Goal: Task Accomplishment & Management: Complete application form

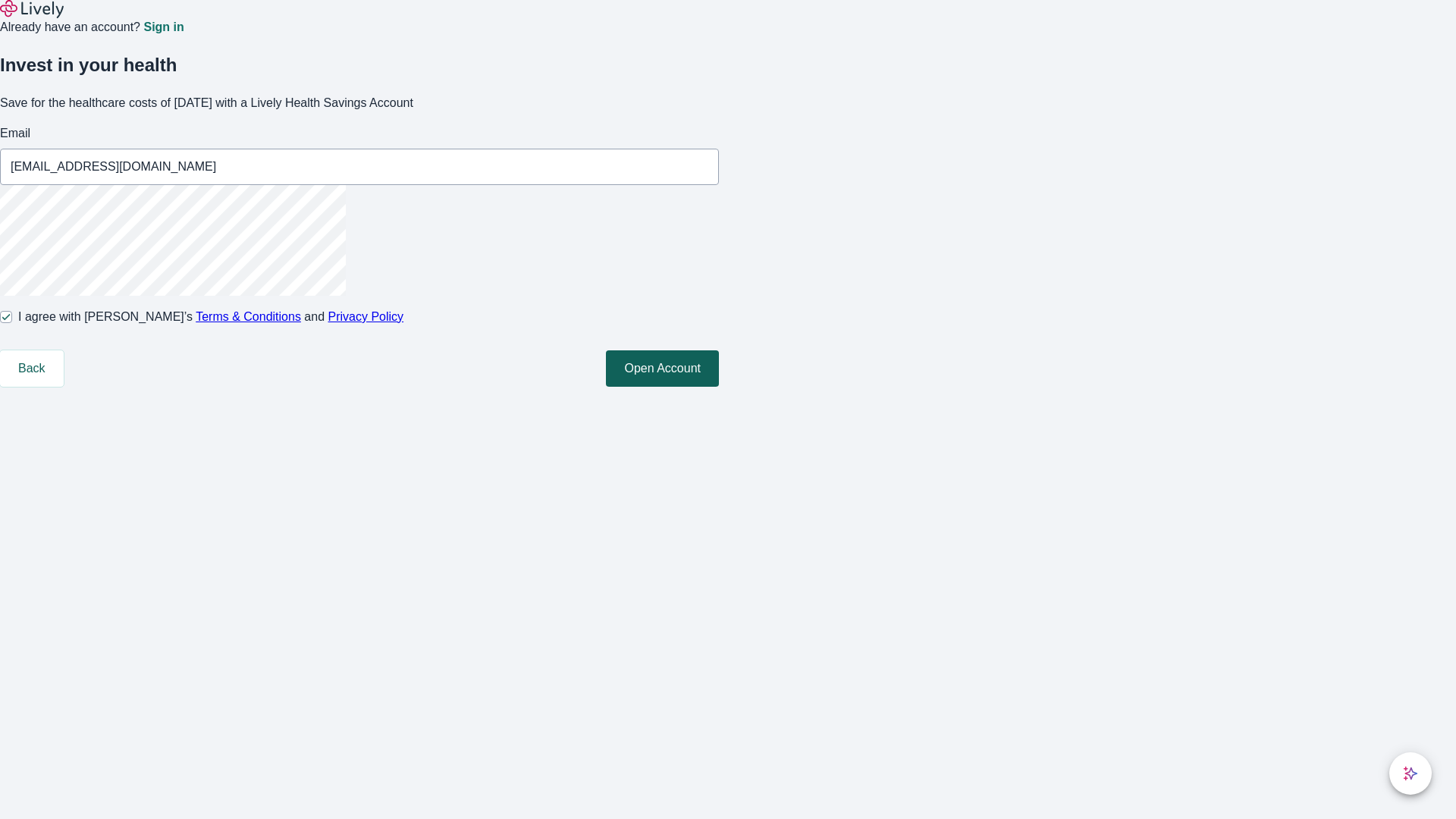
click at [719, 386] on button "Open Account" at bounding box center [662, 369] width 113 height 37
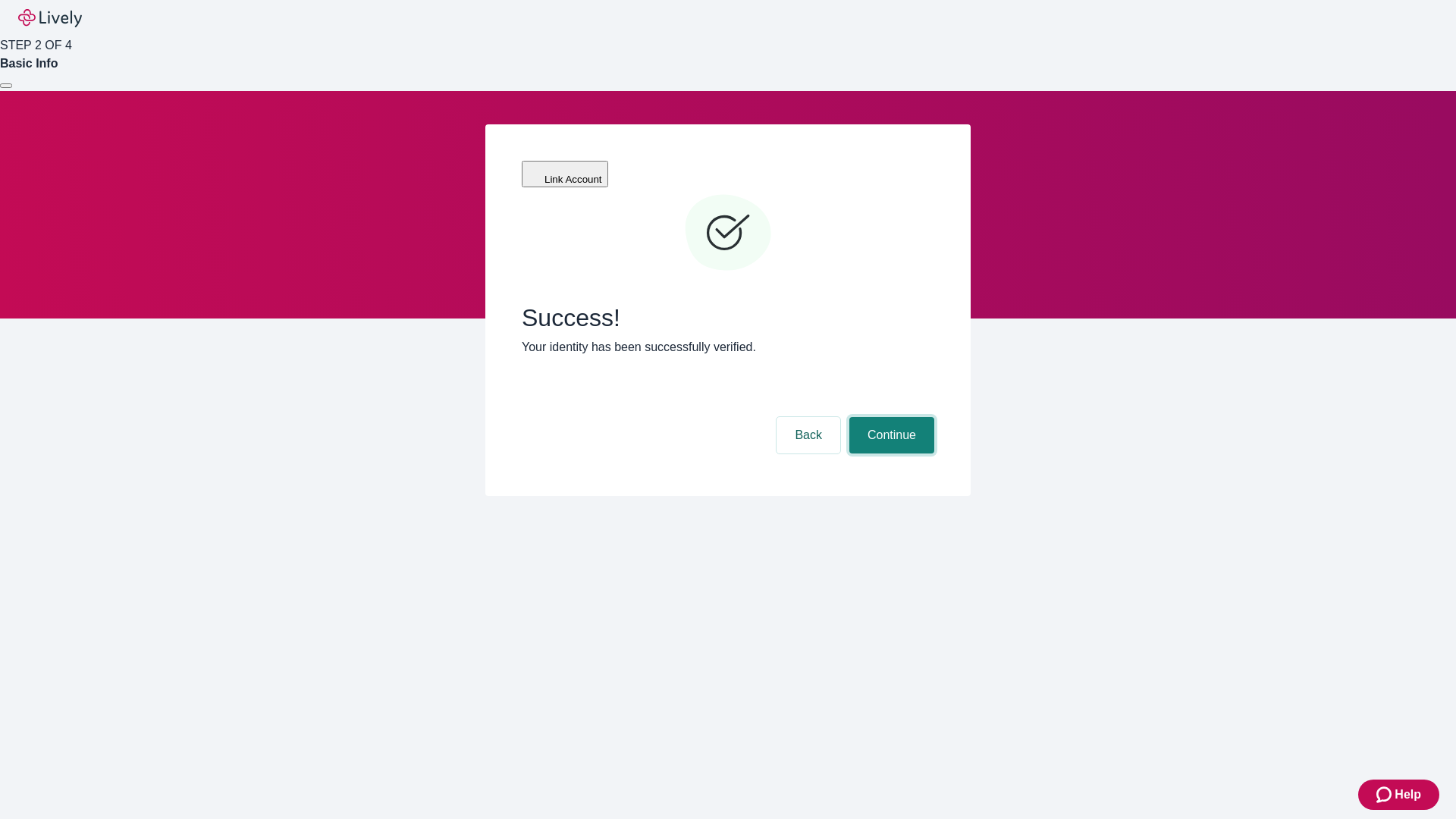
click at [890, 417] on button "Continue" at bounding box center [892, 435] width 85 height 37
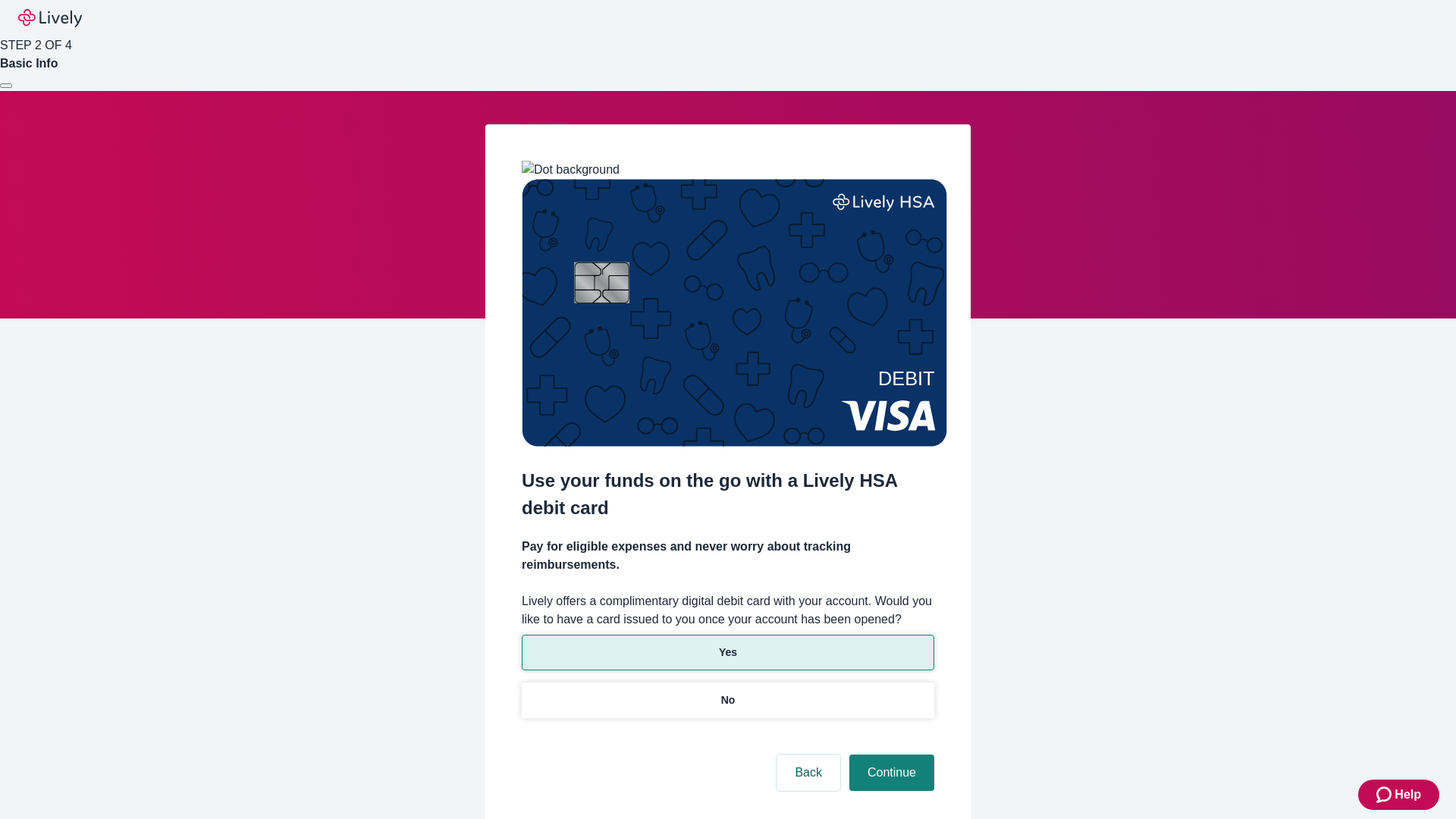
click at [727, 645] on p "Yes" at bounding box center [728, 653] width 18 height 16
click at [890, 754] on button "Continue" at bounding box center [892, 772] width 85 height 37
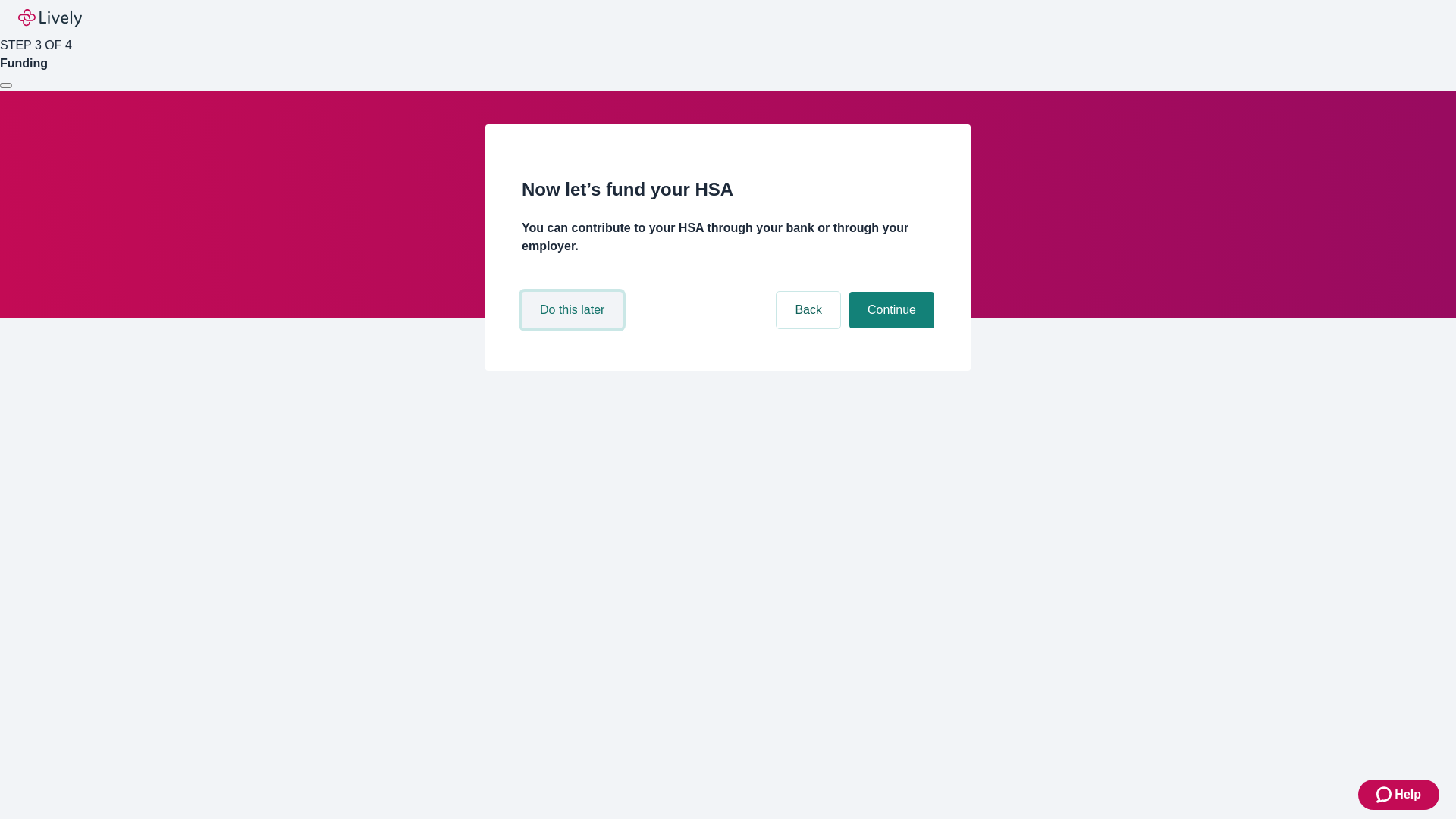
click at [574, 328] on button "Do this later" at bounding box center [572, 310] width 101 height 37
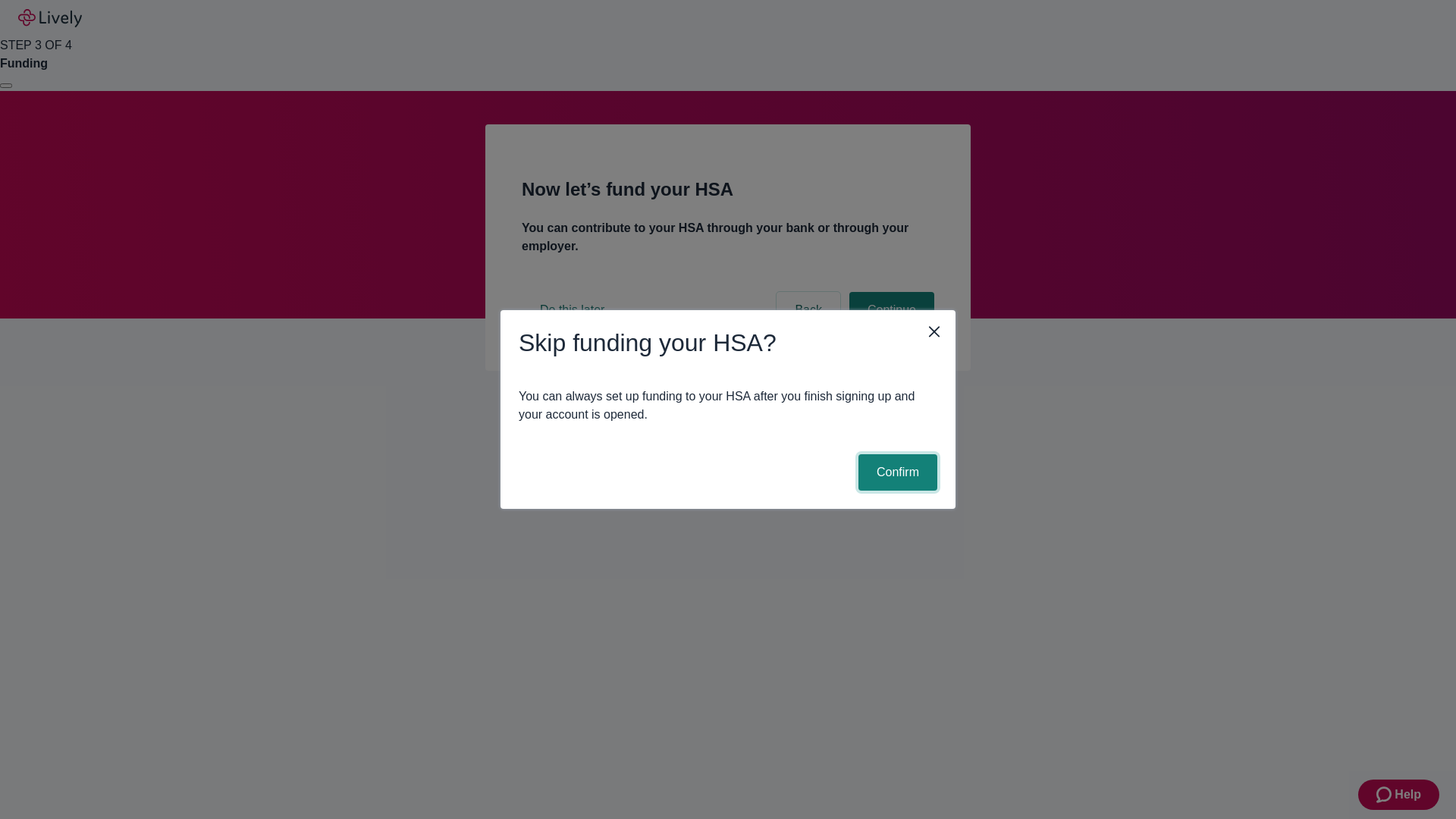
click at [896, 473] on button "Confirm" at bounding box center [897, 472] width 78 height 37
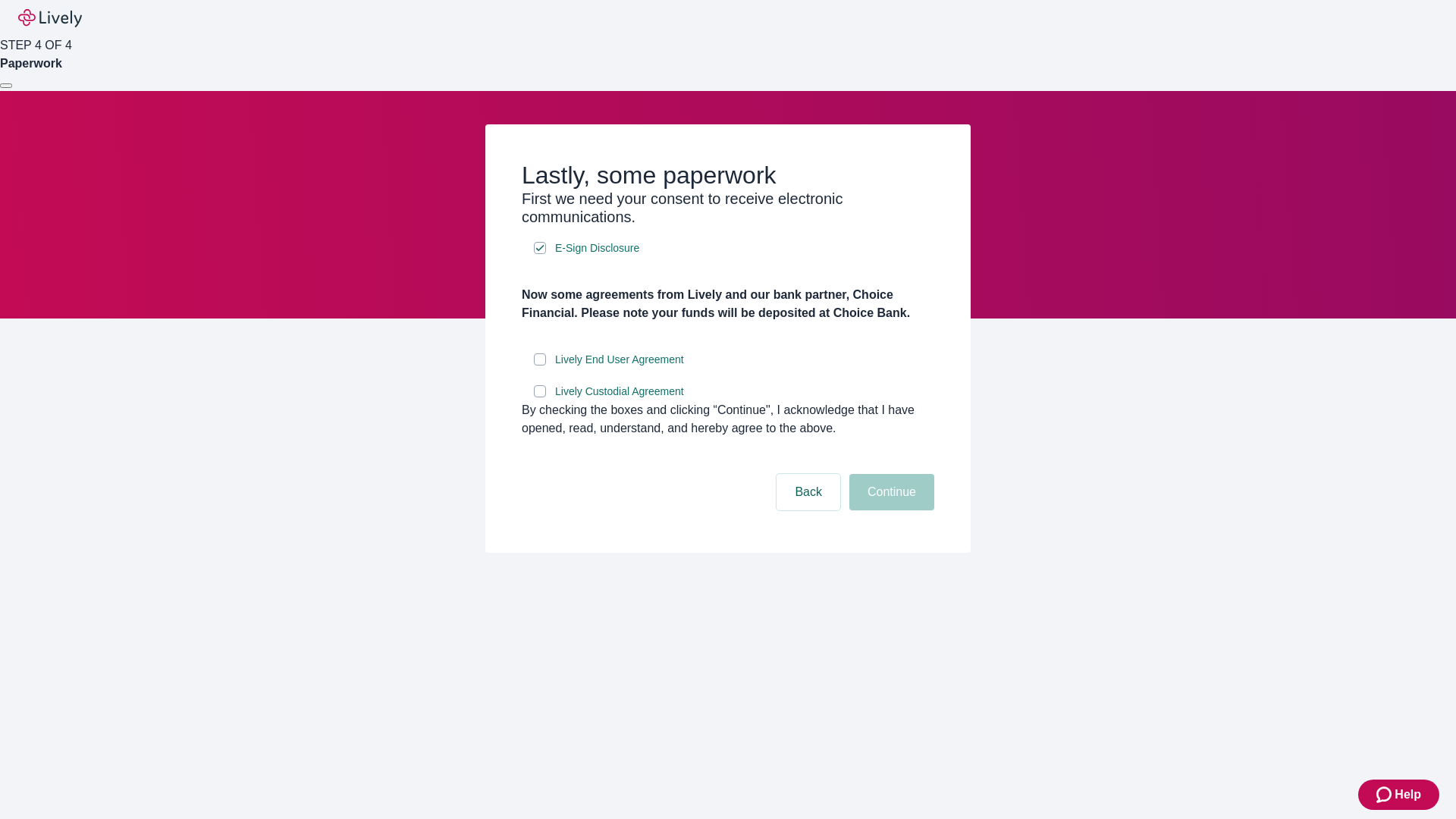
click at [540, 365] on input "Lively End User Agreement" at bounding box center [540, 359] width 12 height 12
checkbox input "true"
click at [540, 398] on input "Lively Custodial Agreement" at bounding box center [540, 392] width 12 height 12
checkbox input "true"
click at [890, 510] on button "Continue" at bounding box center [892, 492] width 85 height 37
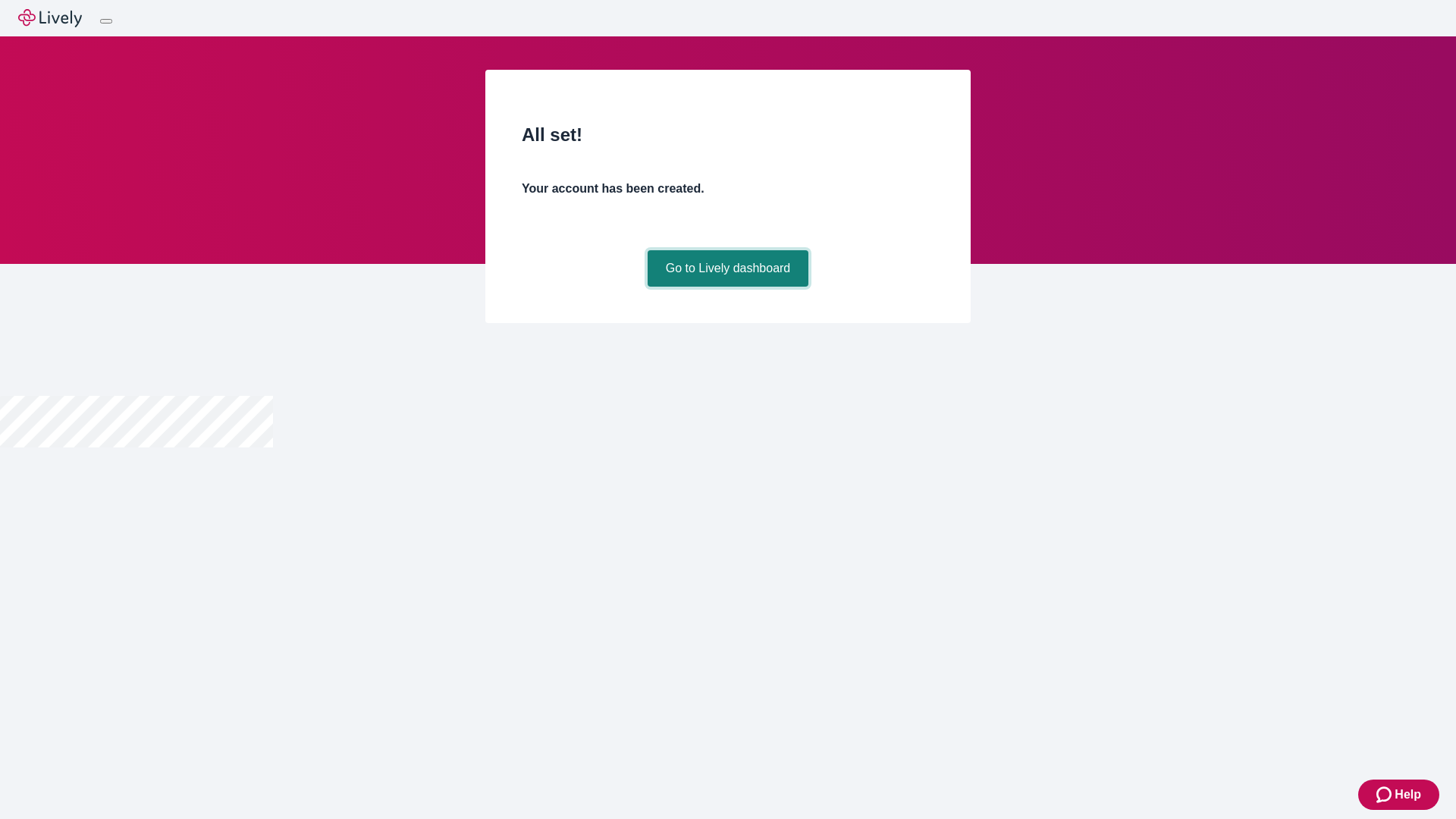
click at [727, 287] on link "Go to Lively dashboard" at bounding box center [728, 268] width 161 height 37
